Goal: Information Seeking & Learning: Learn about a topic

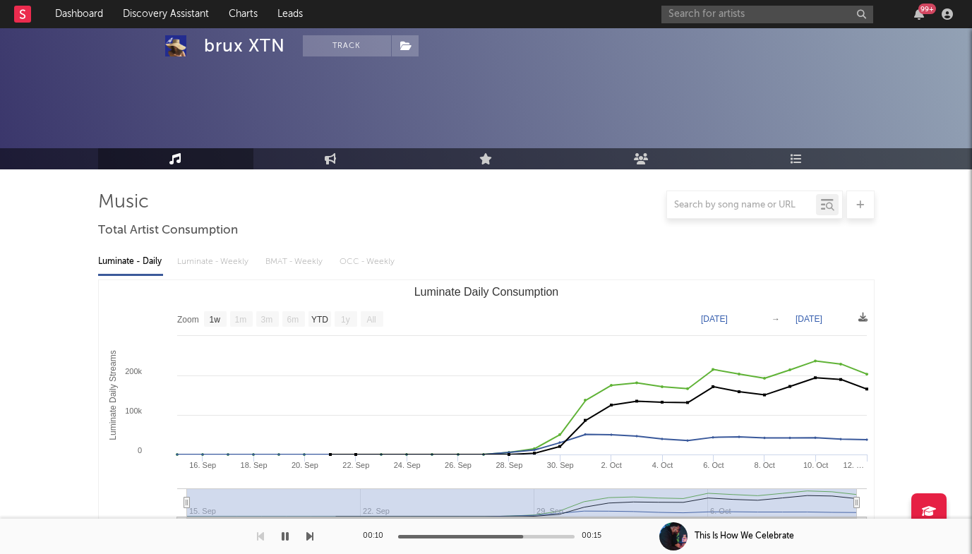
select select "1w"
click at [723, 8] on input "text" at bounding box center [768, 15] width 212 height 18
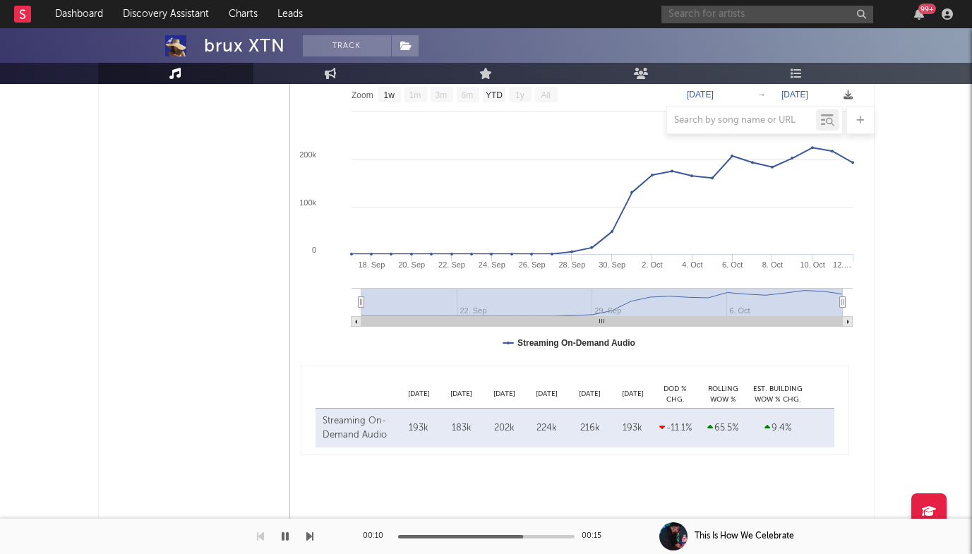
scroll to position [807, 0]
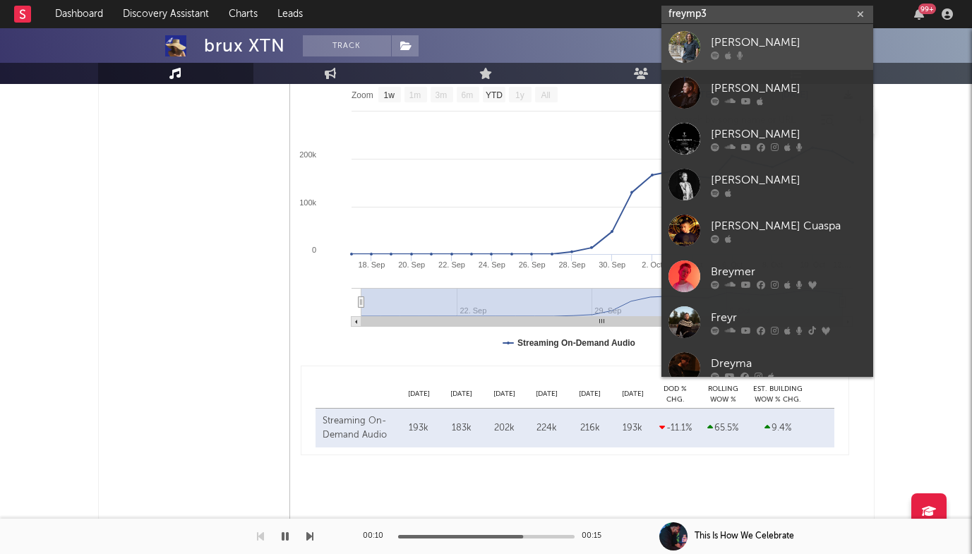
type input "freymp3"
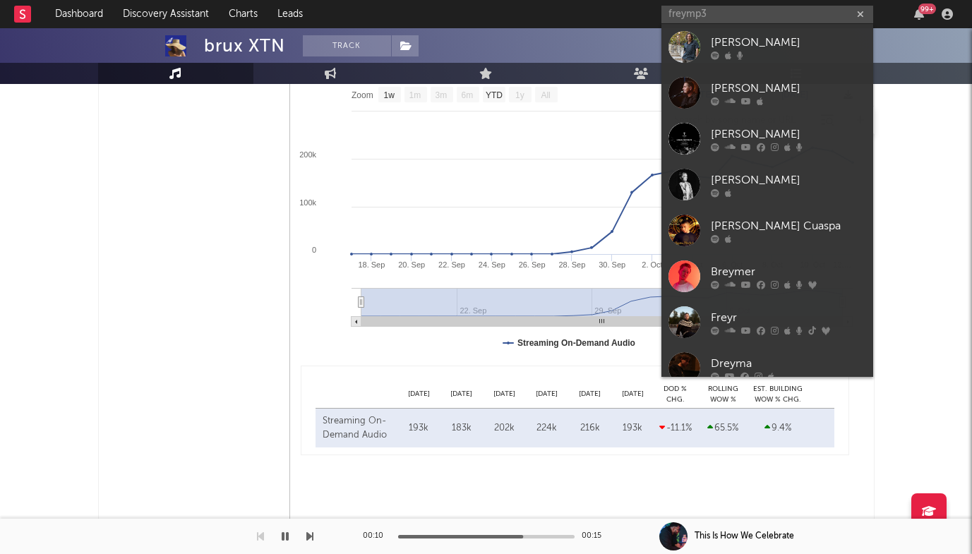
click at [705, 53] on link "[PERSON_NAME]" at bounding box center [768, 47] width 212 height 46
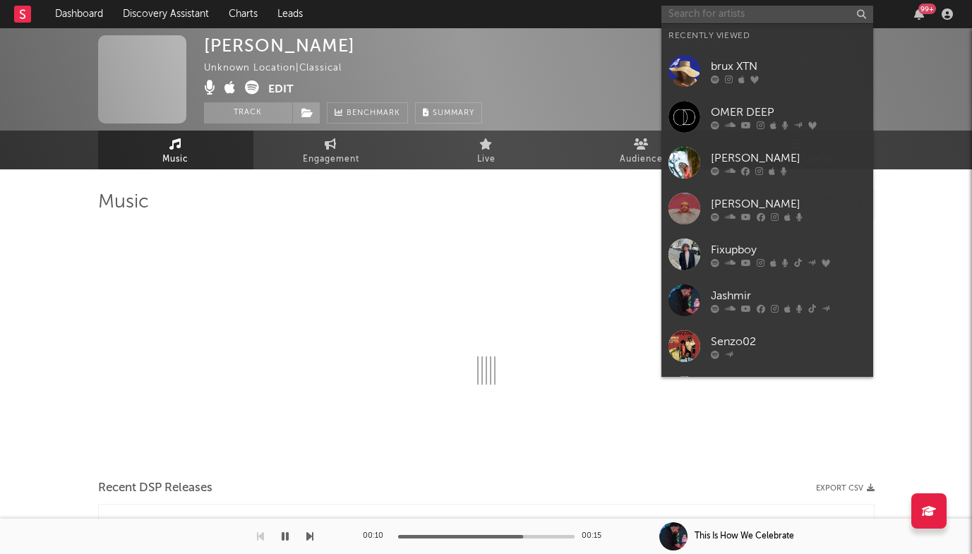
click at [703, 13] on input "text" at bounding box center [768, 15] width 212 height 18
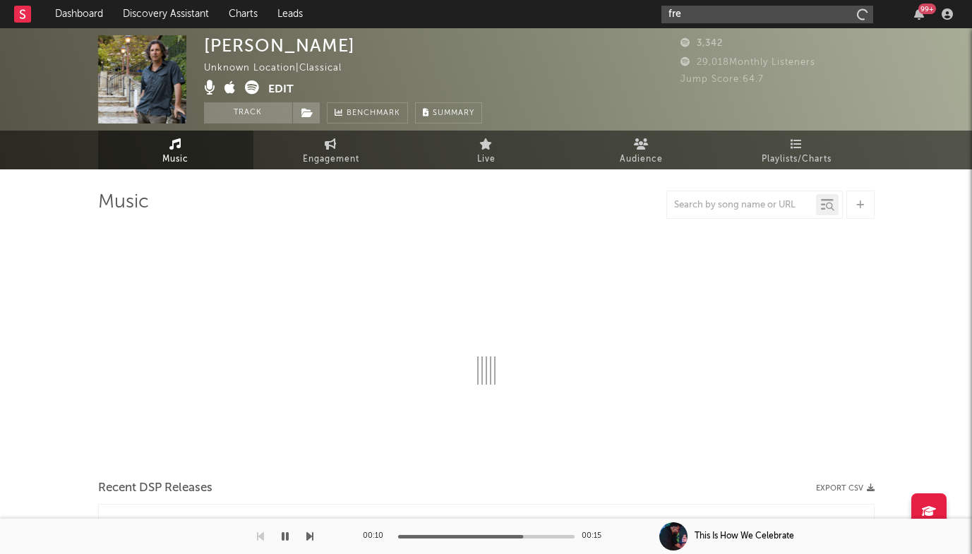
type input "[PERSON_NAME]"
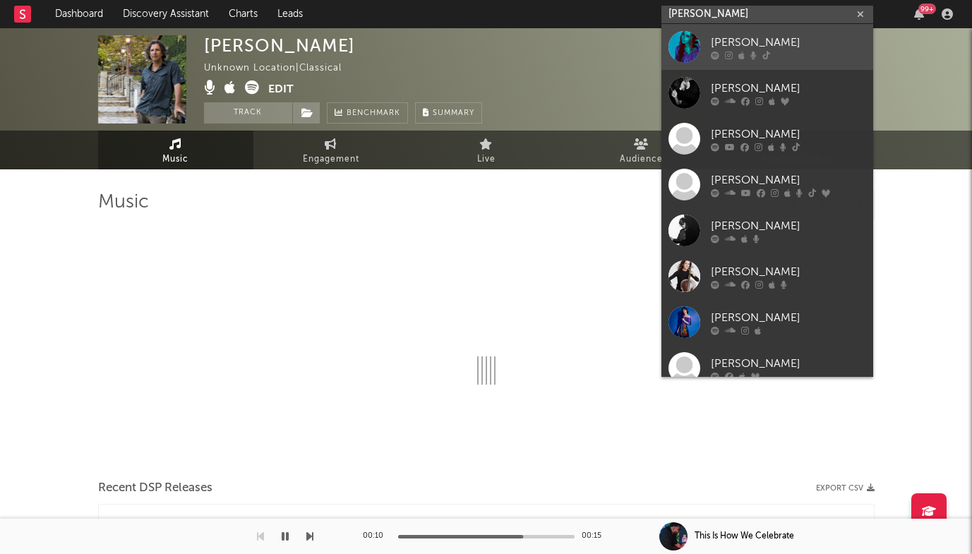
select select "1w"
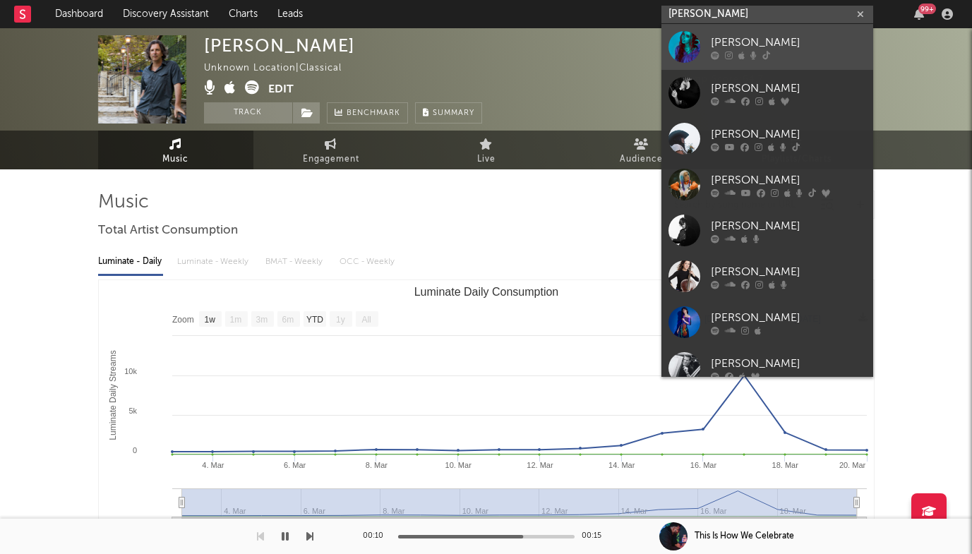
type input "[PERSON_NAME]"
click at [700, 41] on div at bounding box center [685, 47] width 32 height 32
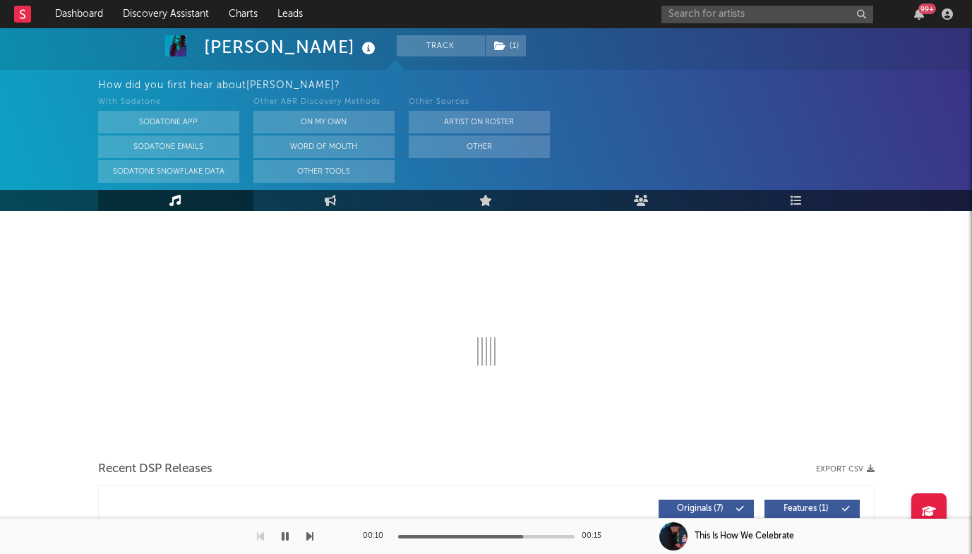
select select "6m"
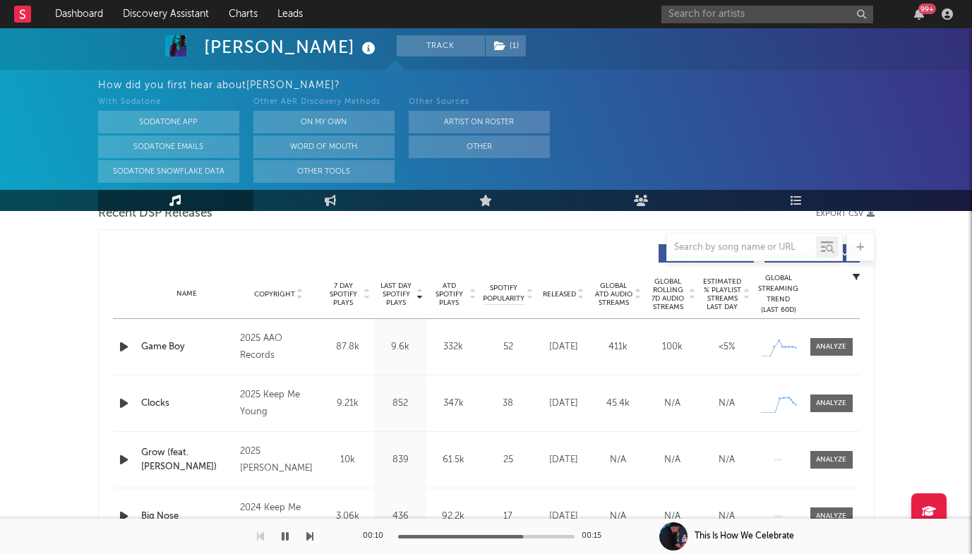
scroll to position [516, 0]
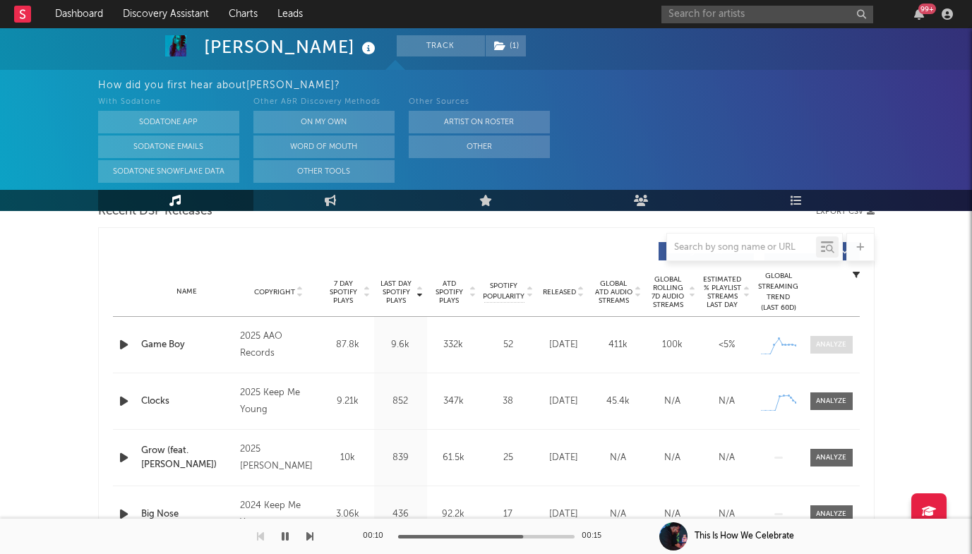
click at [824, 343] on div at bounding box center [831, 345] width 30 height 11
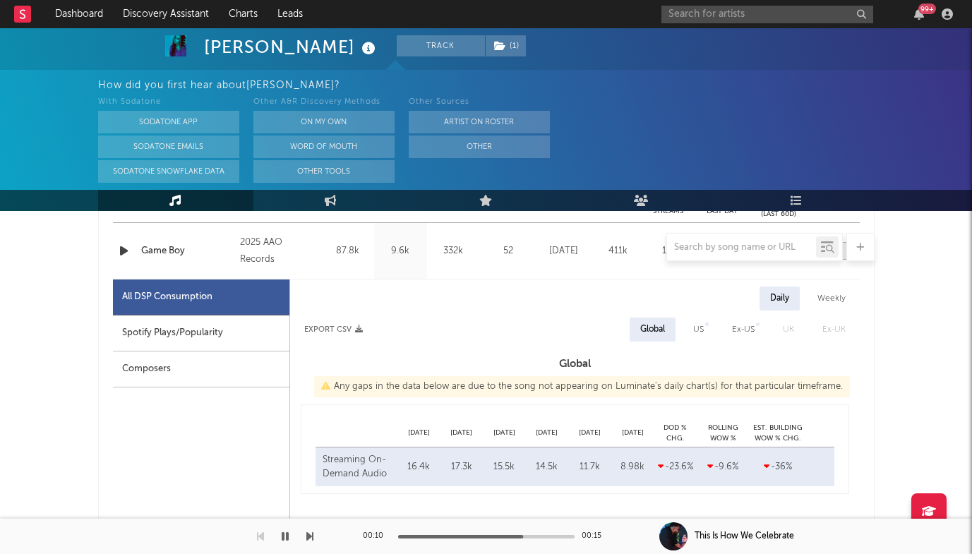
select select "1w"
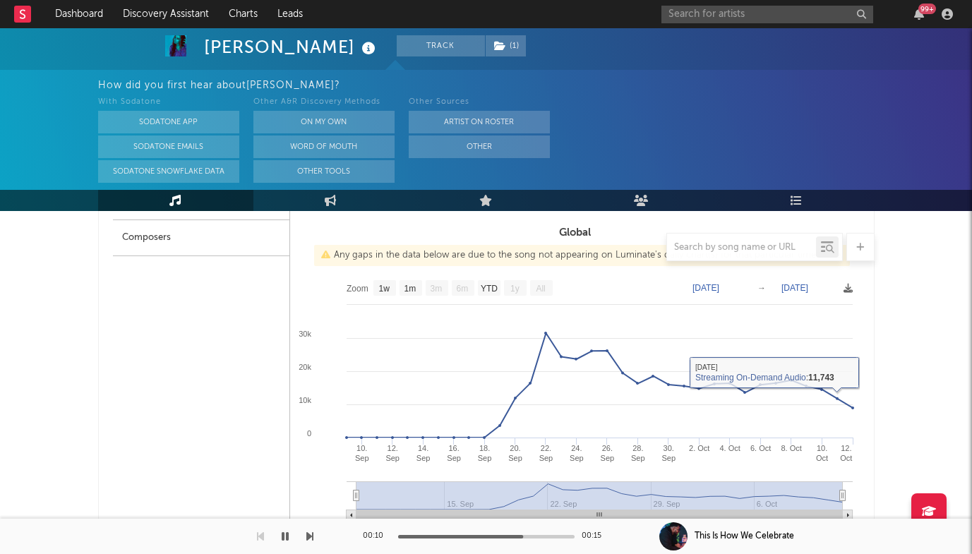
scroll to position [744, 0]
